Goal: Register for event/course

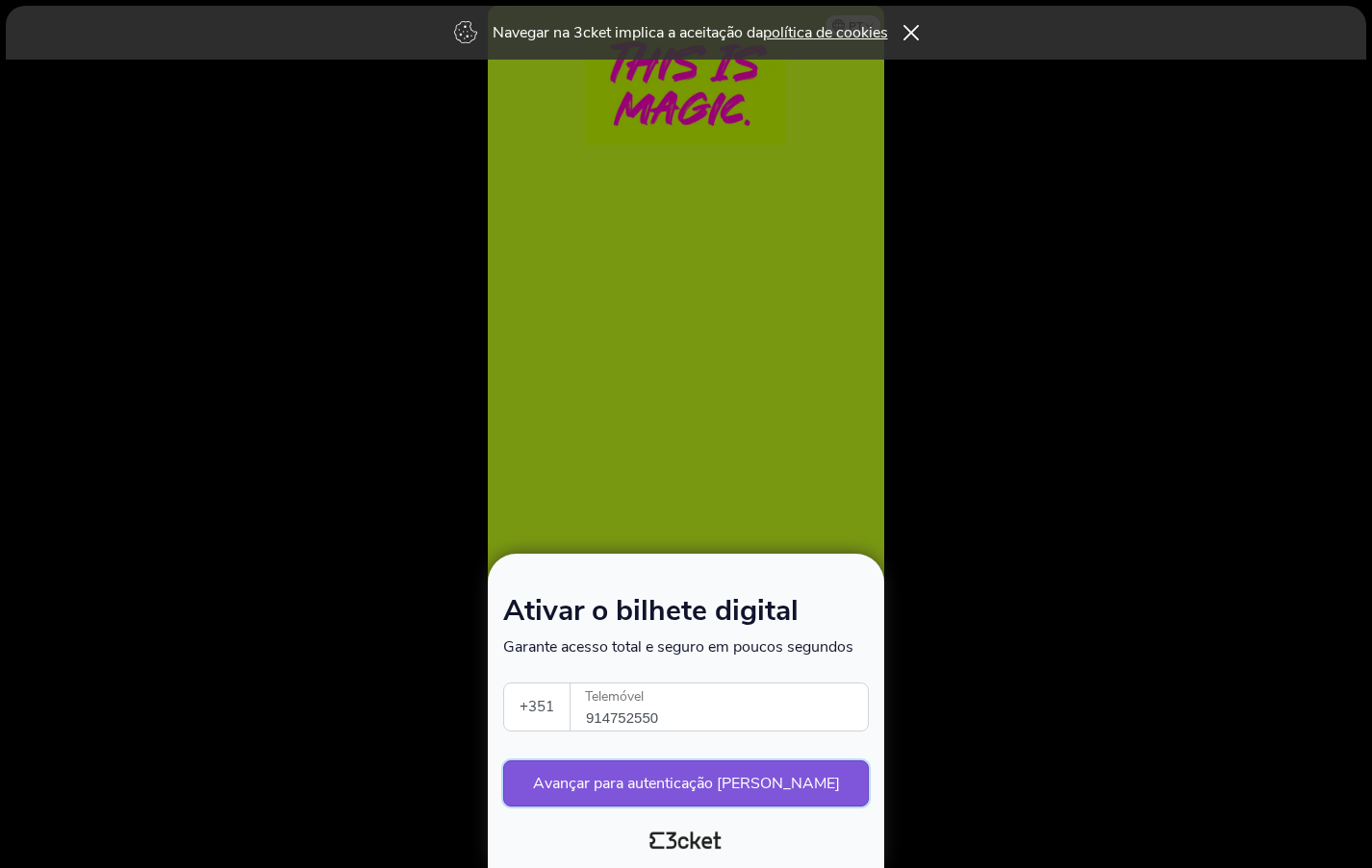
click at [714, 787] on button "Avançar para autenticação segura" at bounding box center [686, 783] width 366 height 46
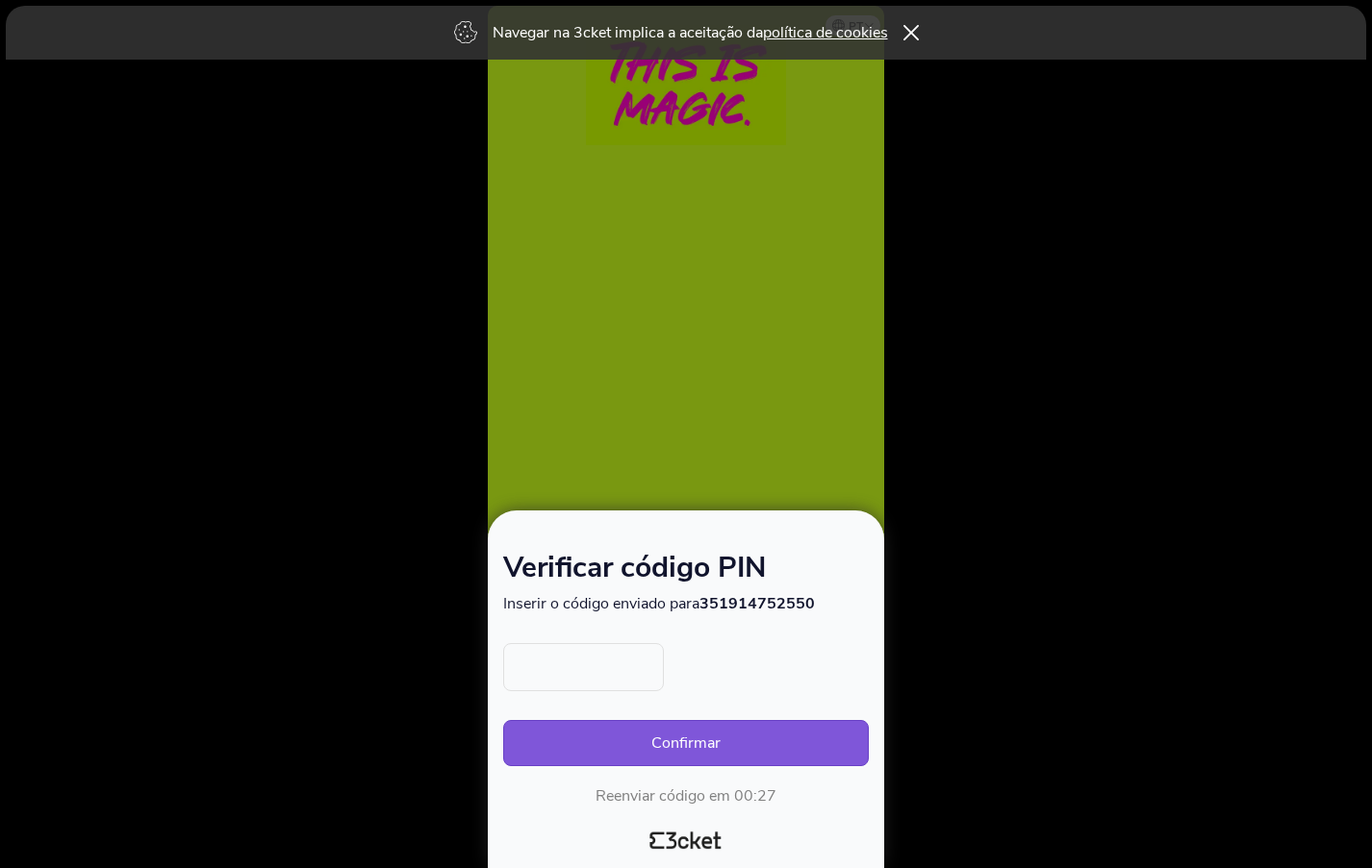
click at [604, 670] on input "text" at bounding box center [583, 667] width 161 height 48
type input "4720"
click at [712, 751] on button "Confirmar" at bounding box center [686, 743] width 366 height 46
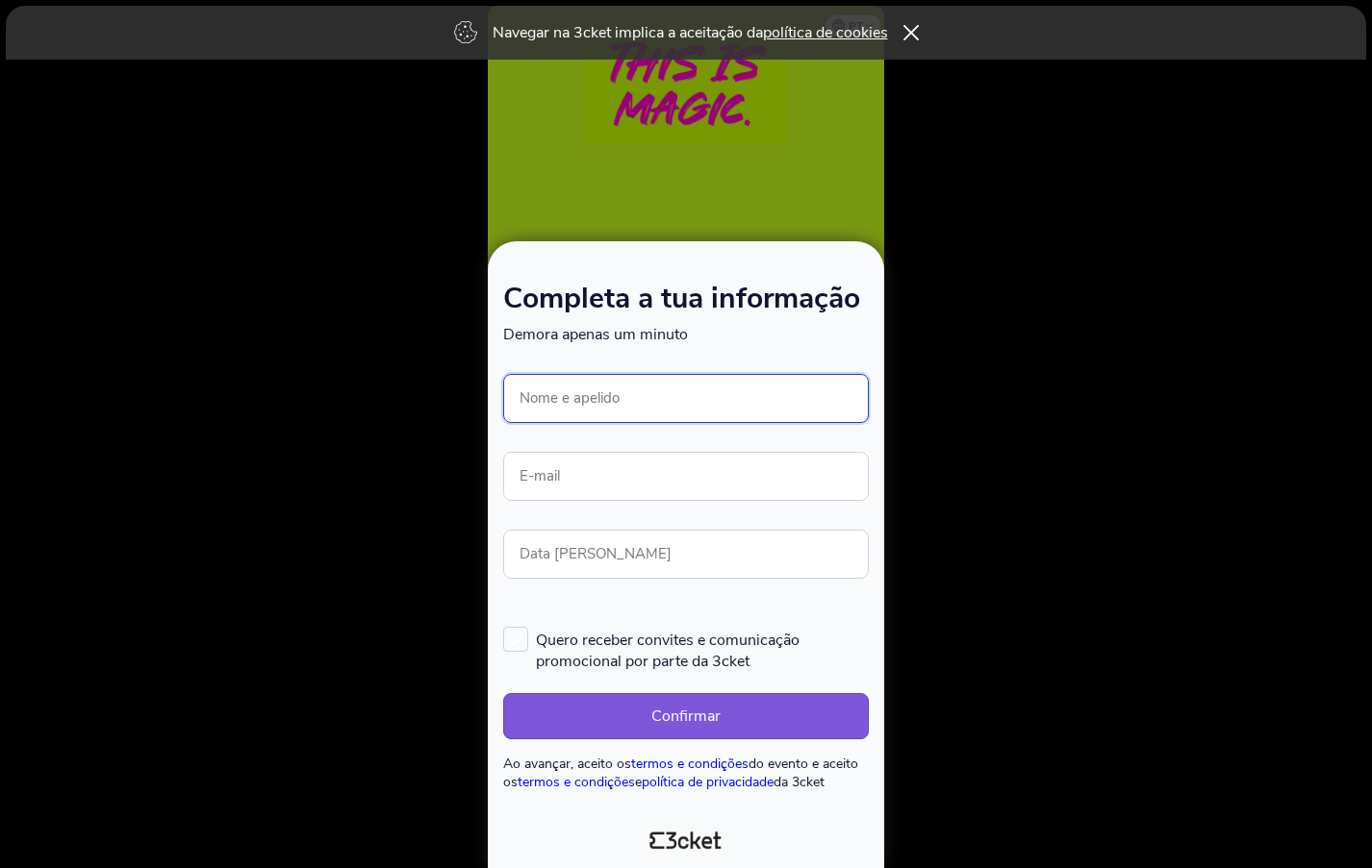
click at [599, 394] on input "Nome e apelido" at bounding box center [686, 398] width 366 height 49
type input "[PERSON_NAME]"
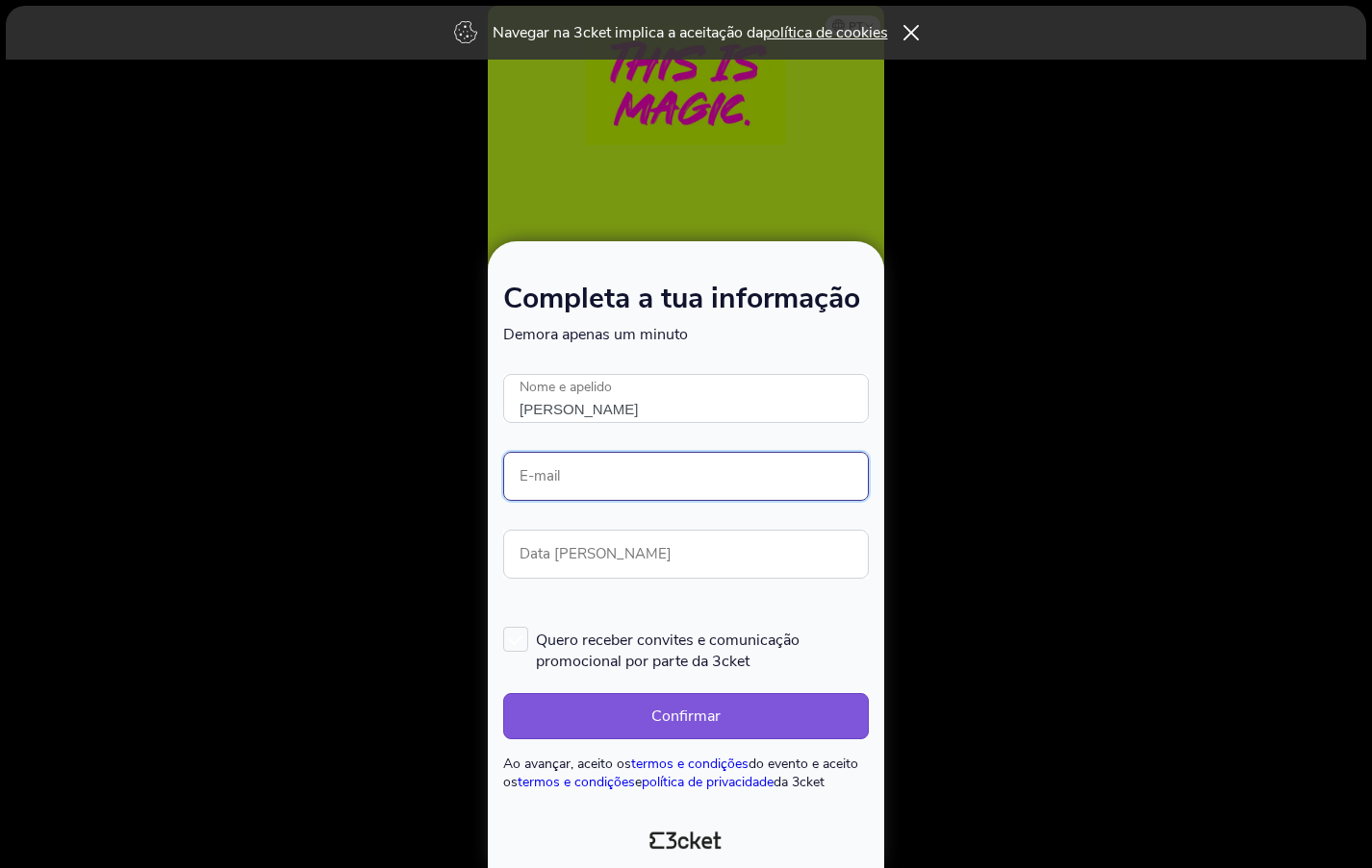
click at [535, 482] on input "E-mail" at bounding box center [686, 476] width 366 height 49
type input "madeiramartas@gmail.com"
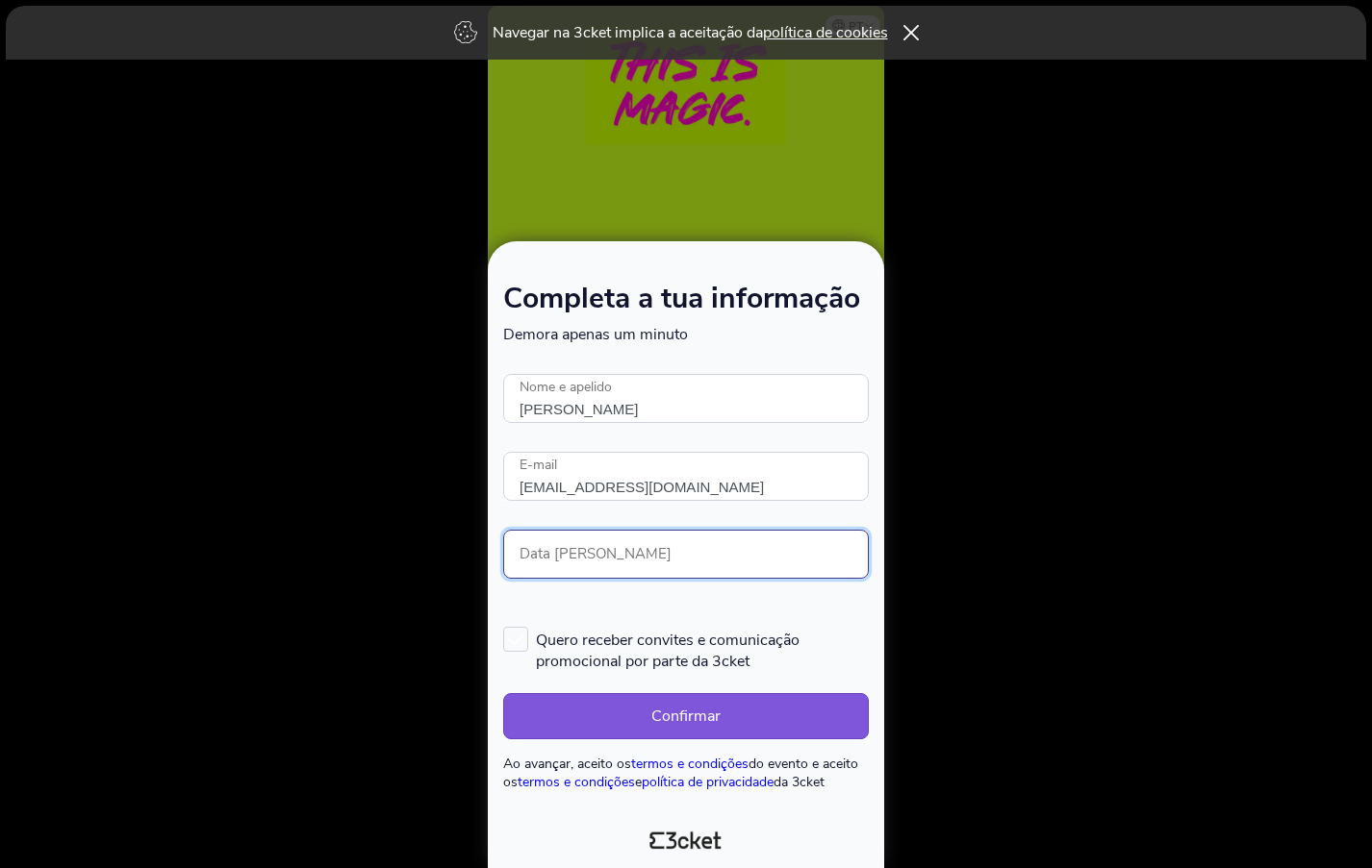
click at [614, 553] on input "Data de nascimento" at bounding box center [686, 554] width 366 height 49
type input "20/10/1985"
click at [685, 718] on button "Confirmar" at bounding box center [686, 716] width 366 height 46
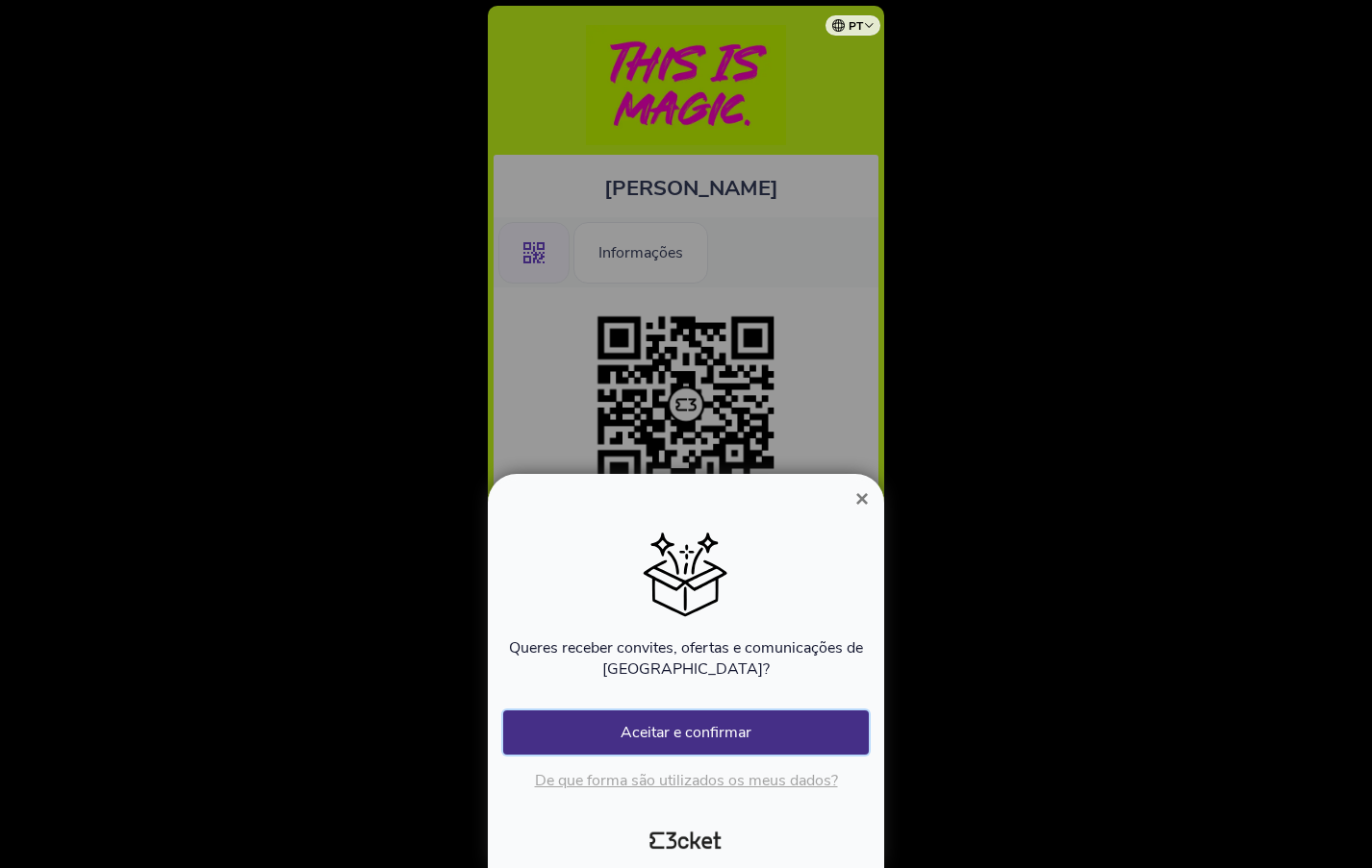
click at [701, 731] on button "Aceitar e confirmar" at bounding box center [686, 732] width 366 height 44
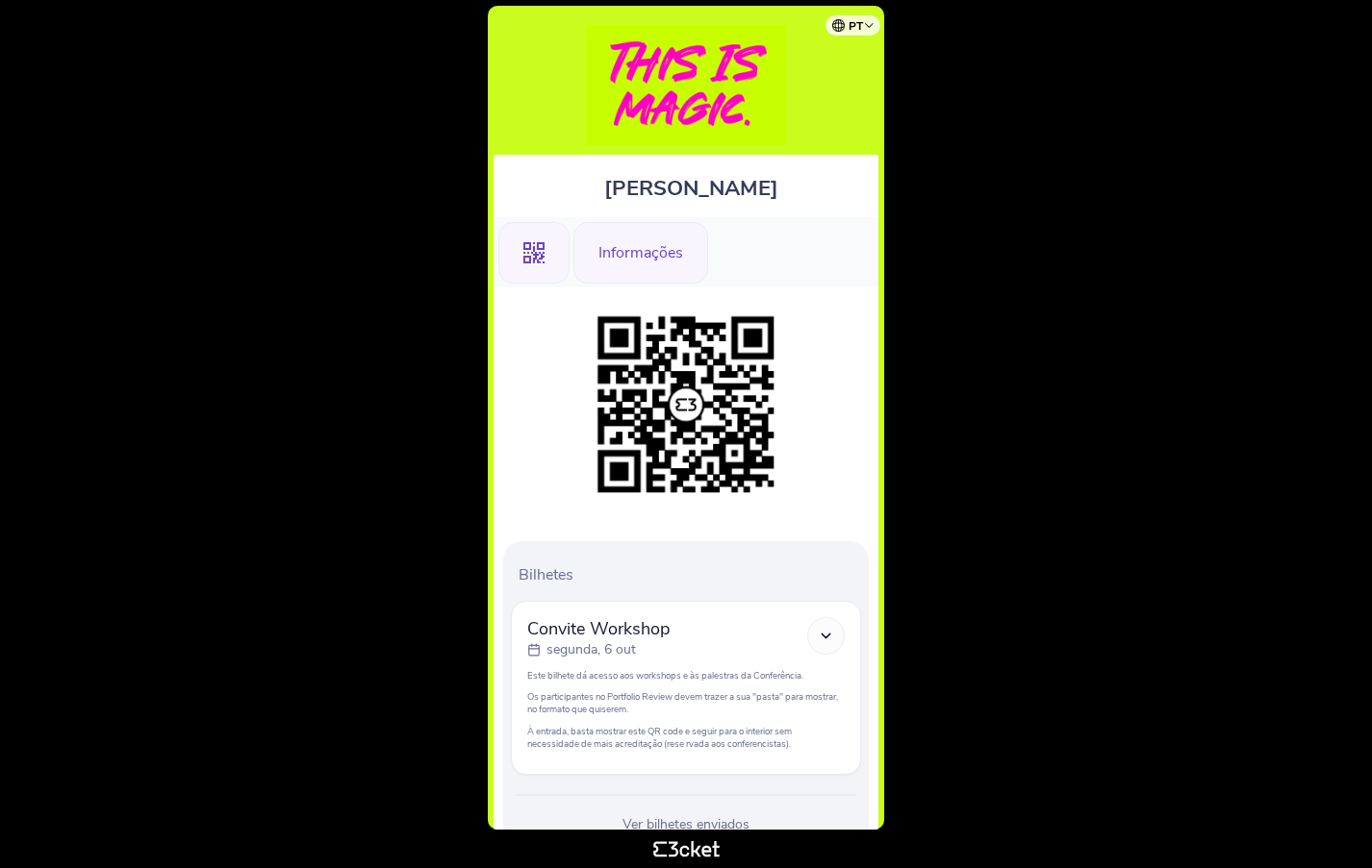
click at [630, 247] on div "Informações" at bounding box center [641, 253] width 135 height 62
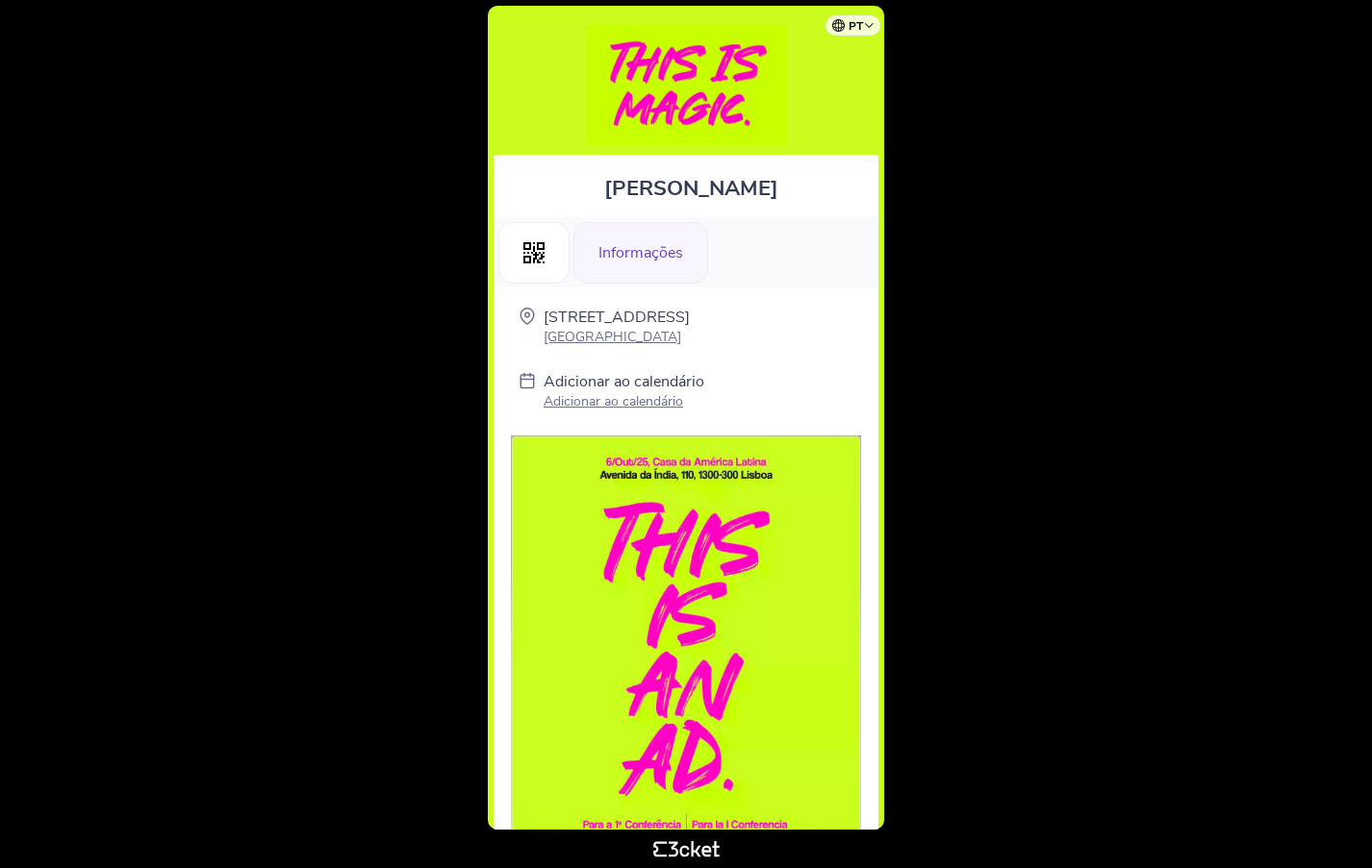
click at [632, 404] on p "Adicionar ao calendário" at bounding box center [624, 401] width 161 height 18
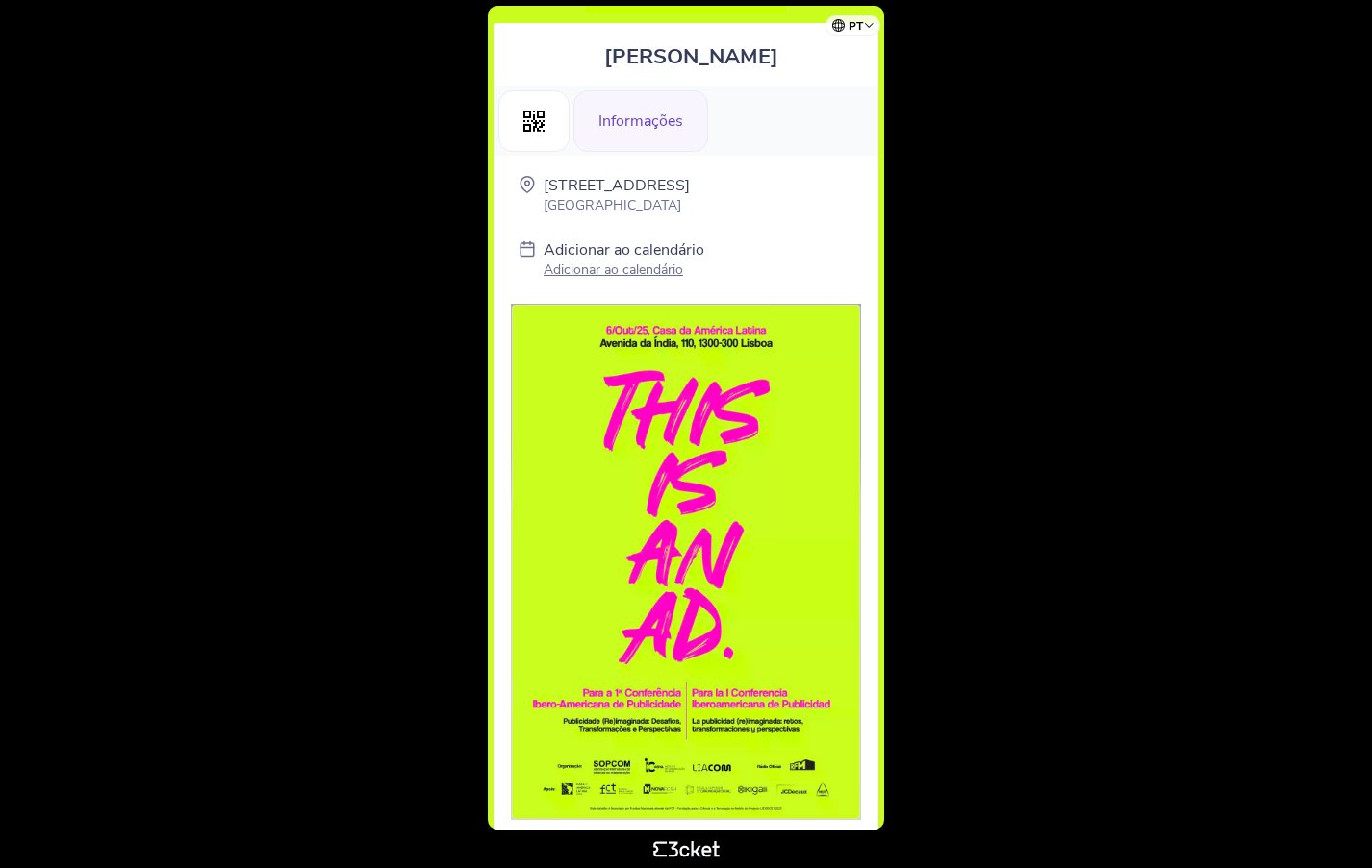
scroll to position [251, 0]
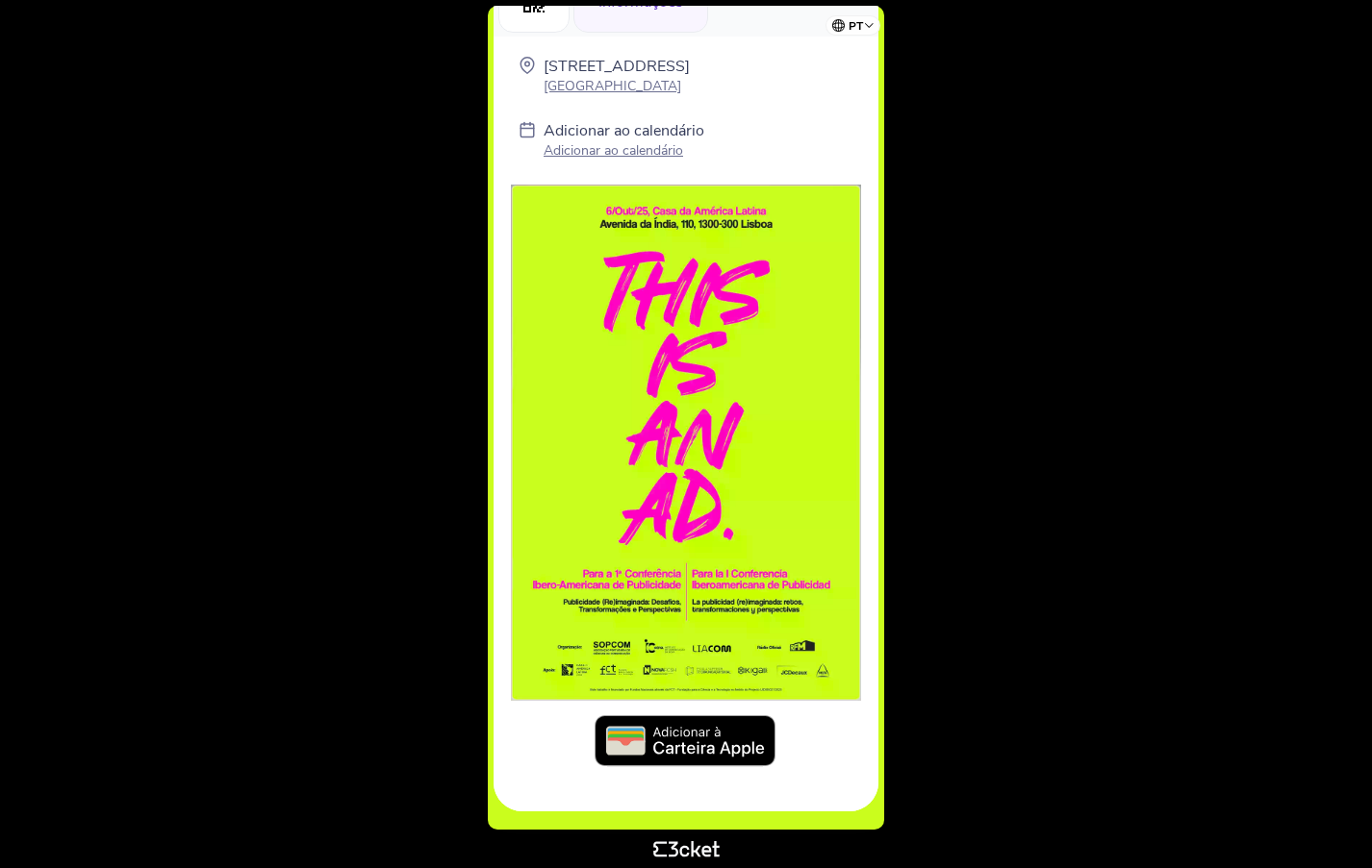
click at [689, 735] on img at bounding box center [686, 742] width 183 height 54
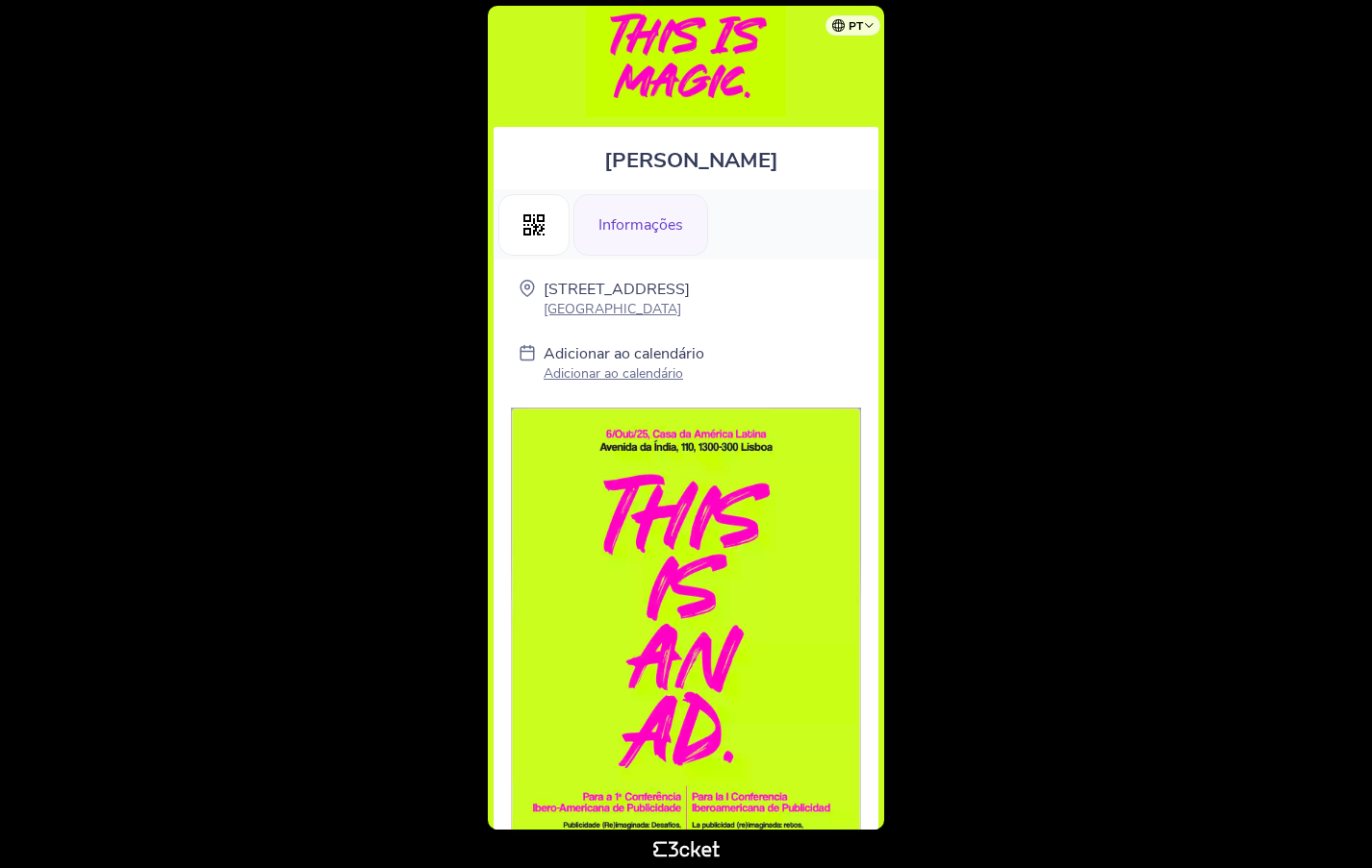
scroll to position [0, 0]
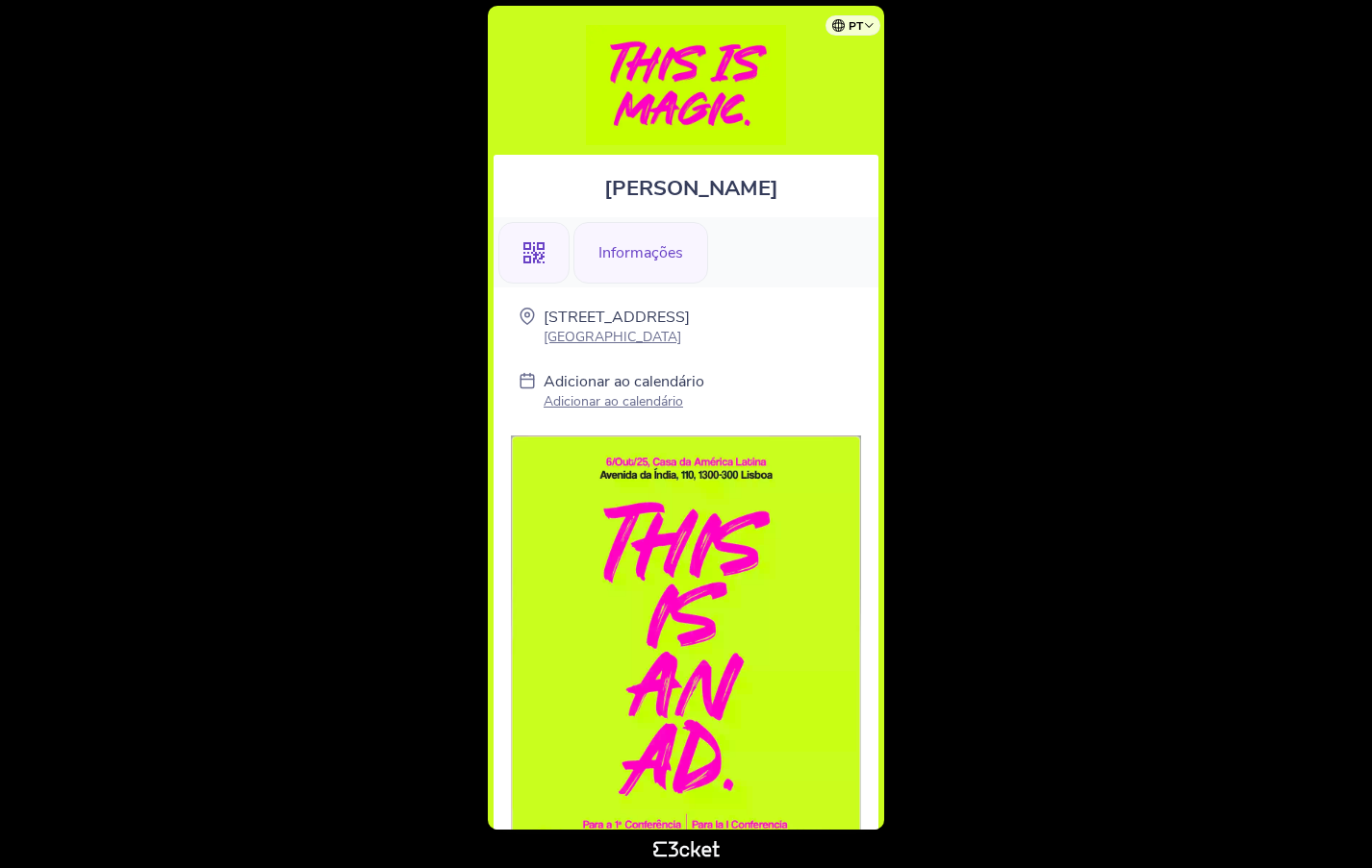
click at [539, 254] on icon ".st0{fill-rule:evenodd;clip-rule:evenodd;}" at bounding box center [534, 253] width 21 height 21
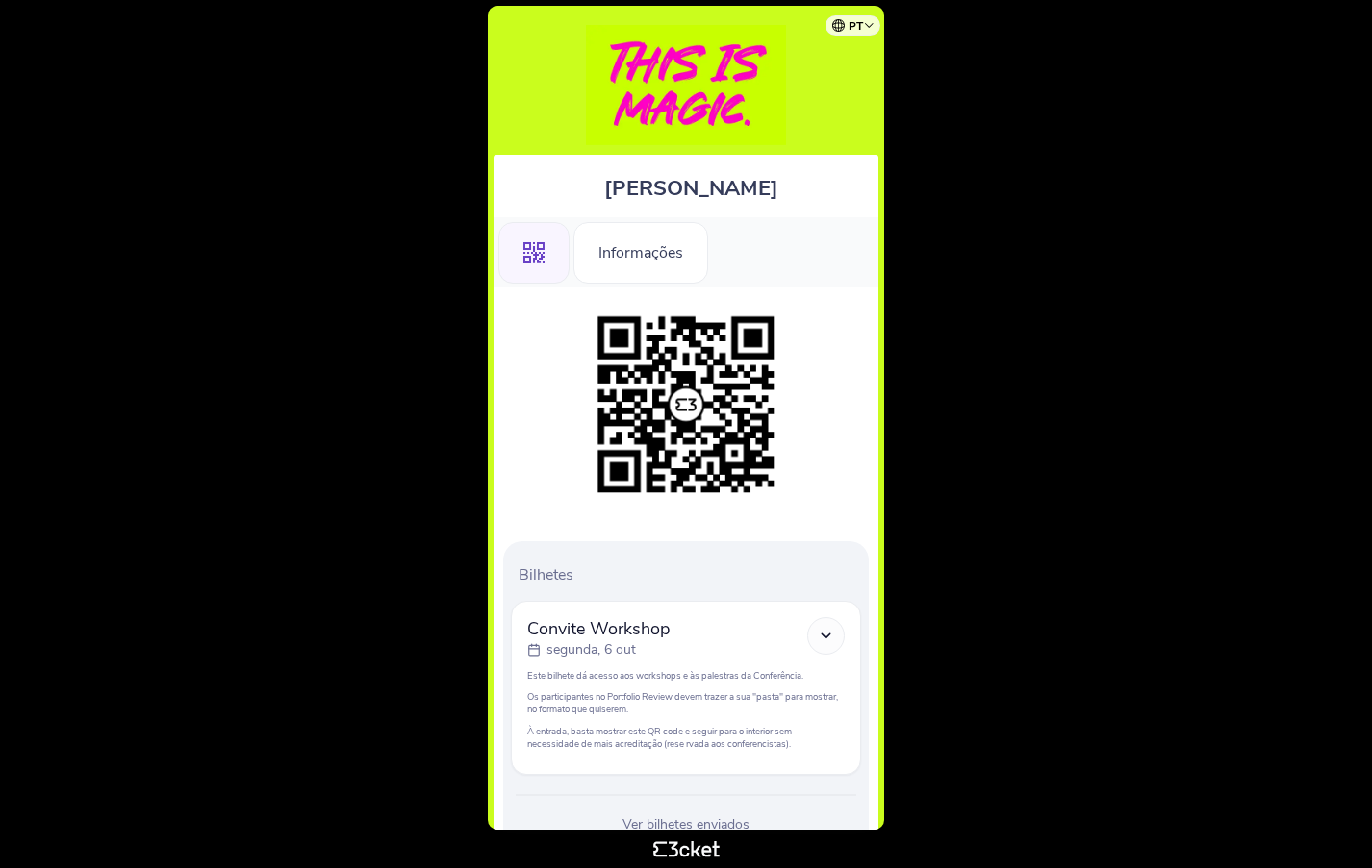
click at [531, 265] on div ".st0{fill-rule:evenodd;clip-rule:evenodd;}" at bounding box center [534, 253] width 71 height 62
click at [660, 259] on div "Informações" at bounding box center [641, 253] width 135 height 62
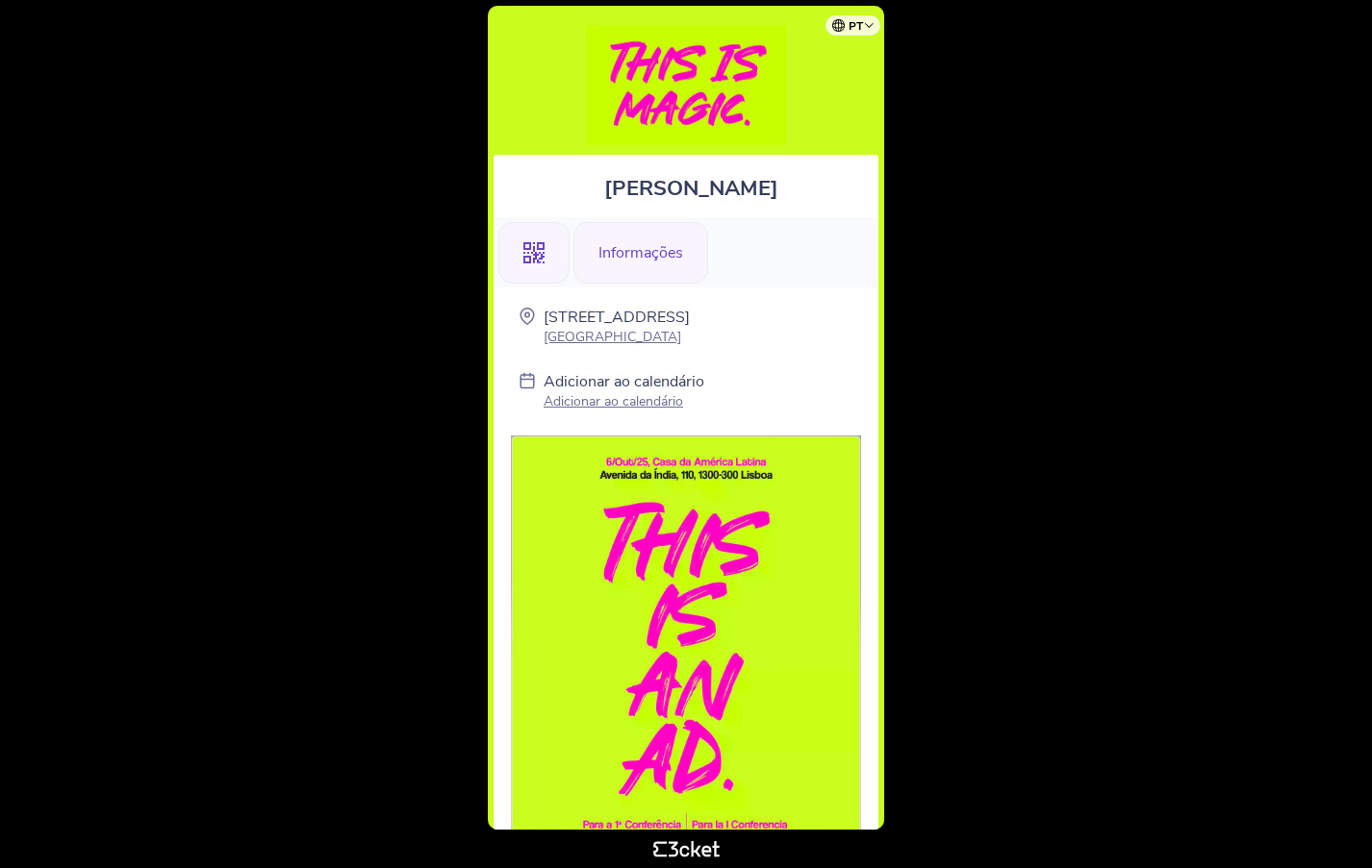
click at [538, 255] on icon at bounding box center [534, 253] width 21 height 21
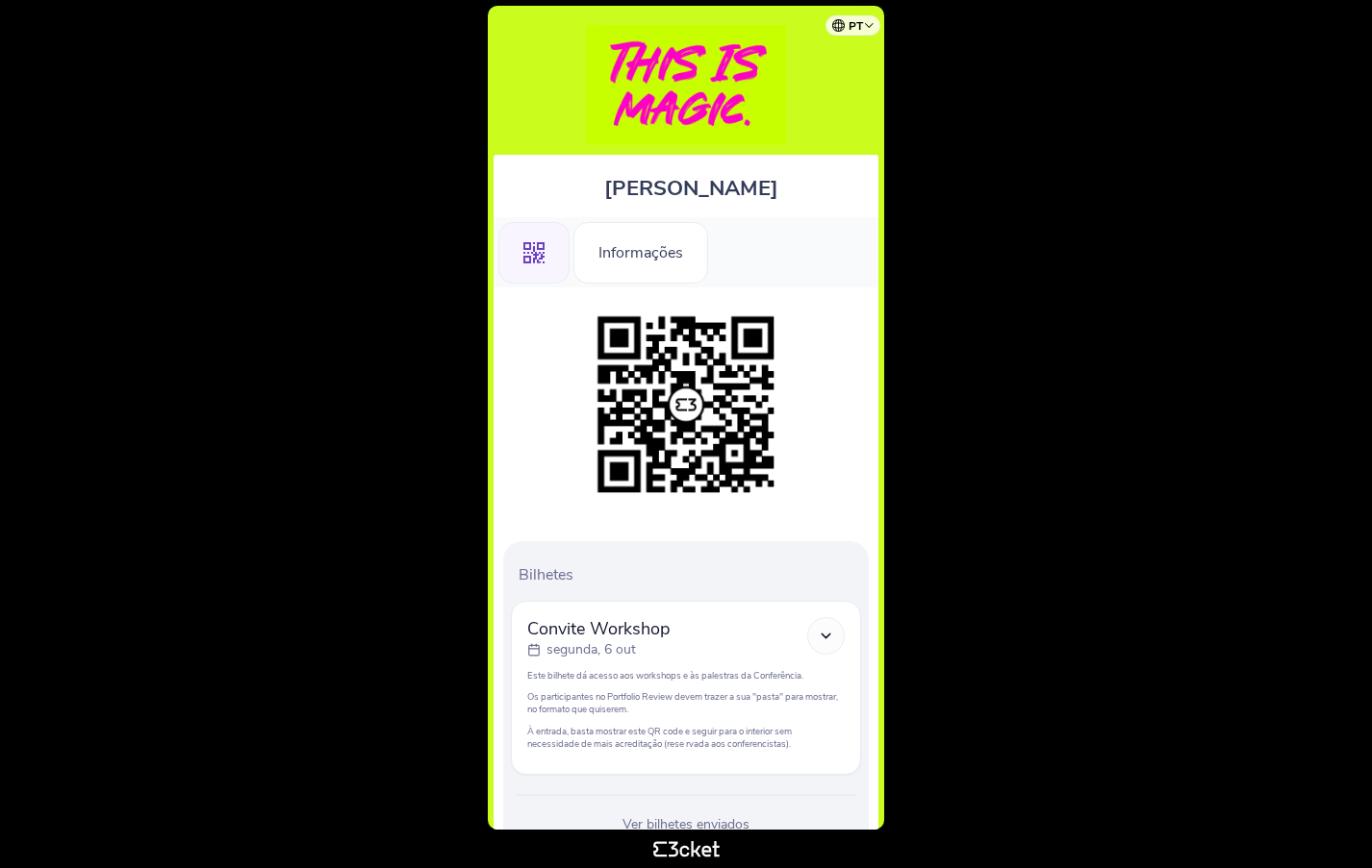
scroll to position [72, 0]
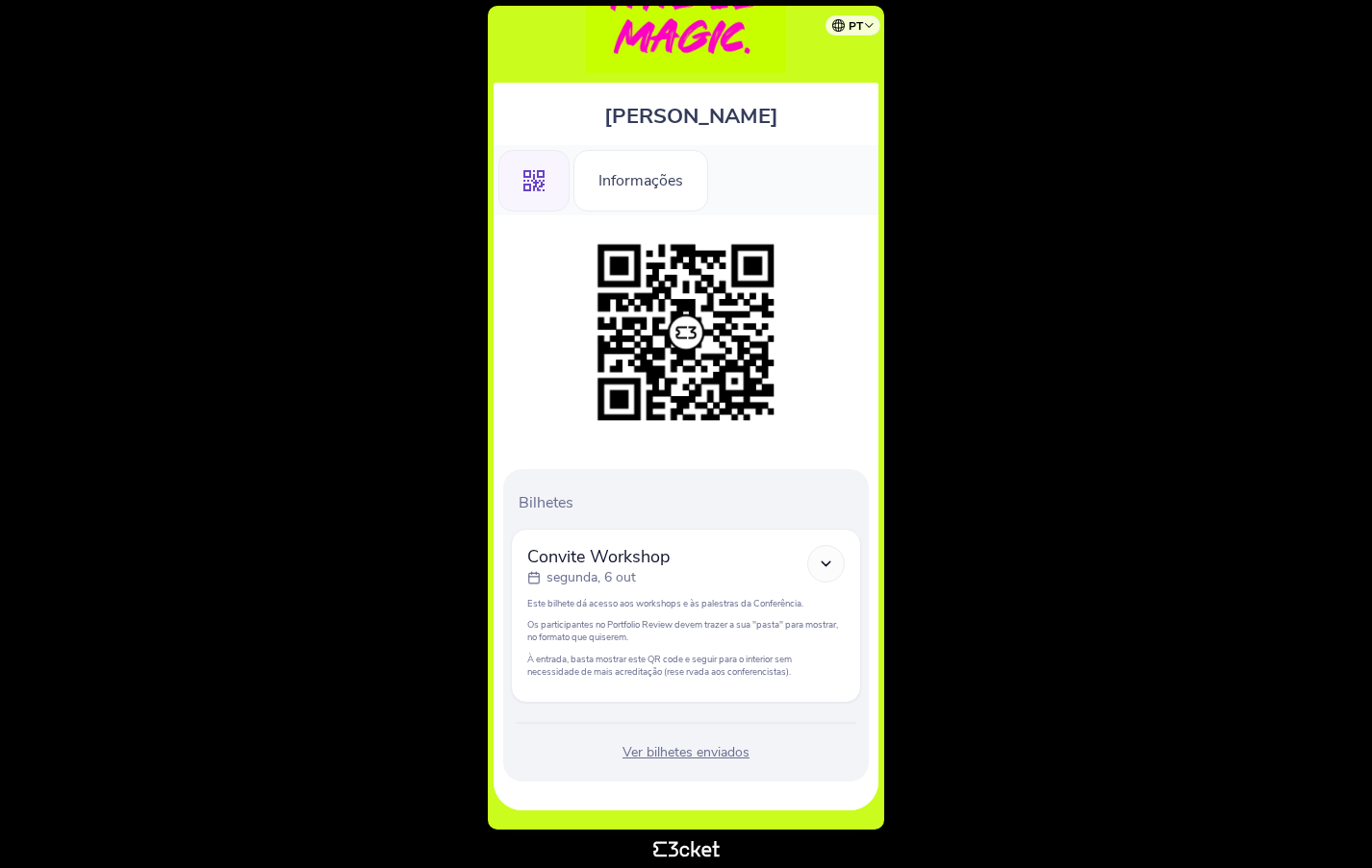
click at [712, 758] on div "Ver bilhetes enviados" at bounding box center [686, 753] width 350 height 19
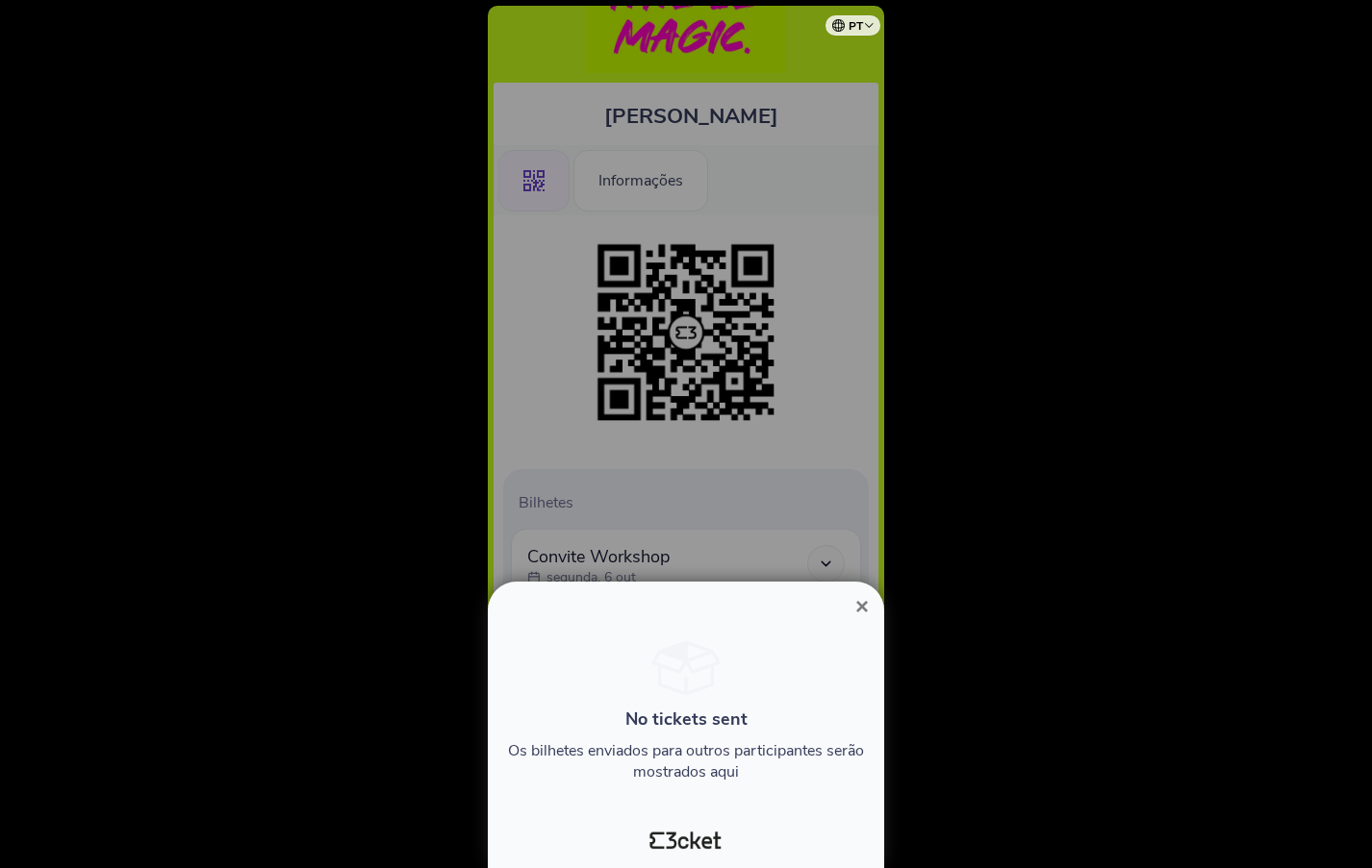
click at [866, 603] on span "×" at bounding box center [862, 606] width 13 height 26
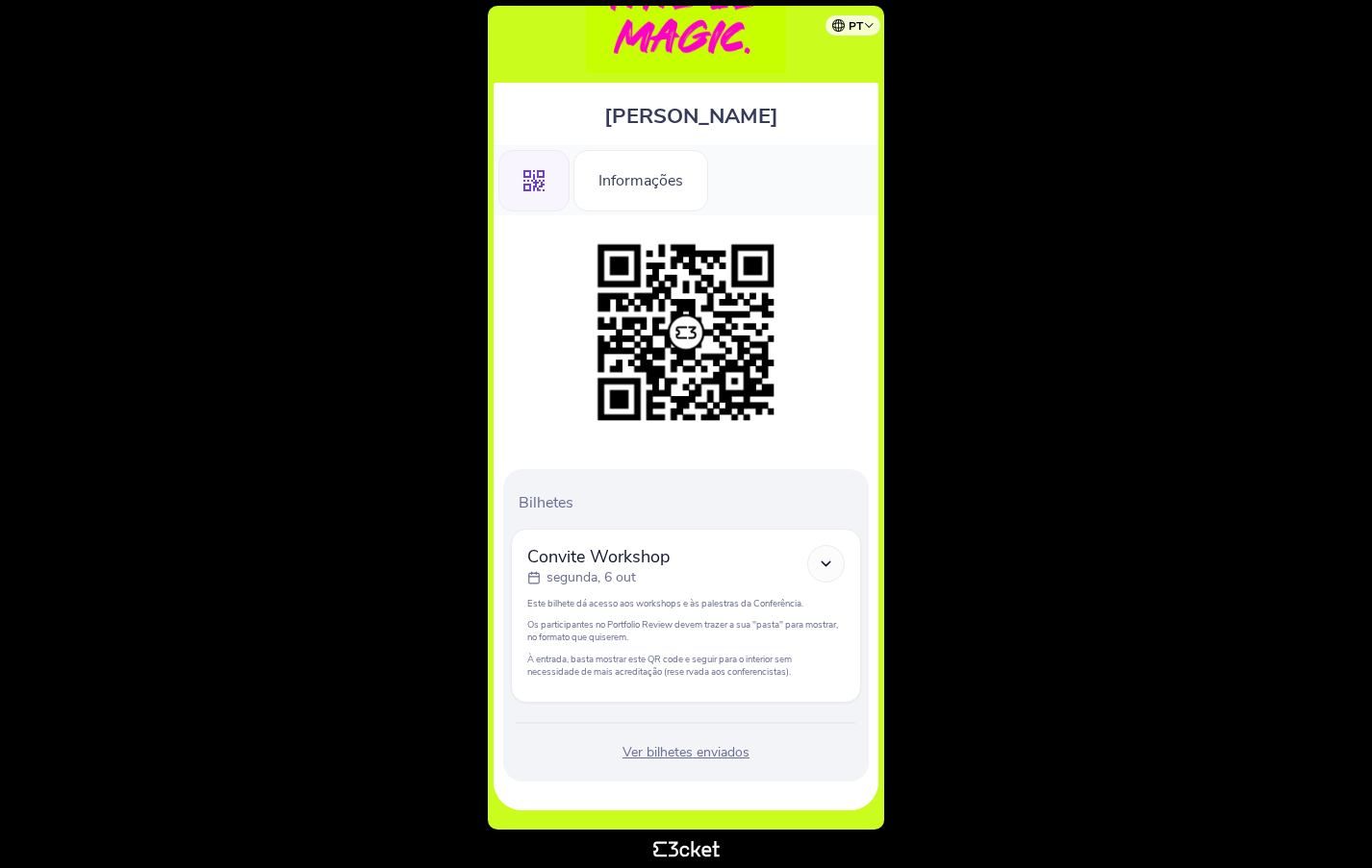
click at [824, 563] on icon at bounding box center [825, 564] width 16 height 16
click at [629, 171] on div "Informações" at bounding box center [641, 181] width 135 height 62
